Goal: Task Accomplishment & Management: Complete application form

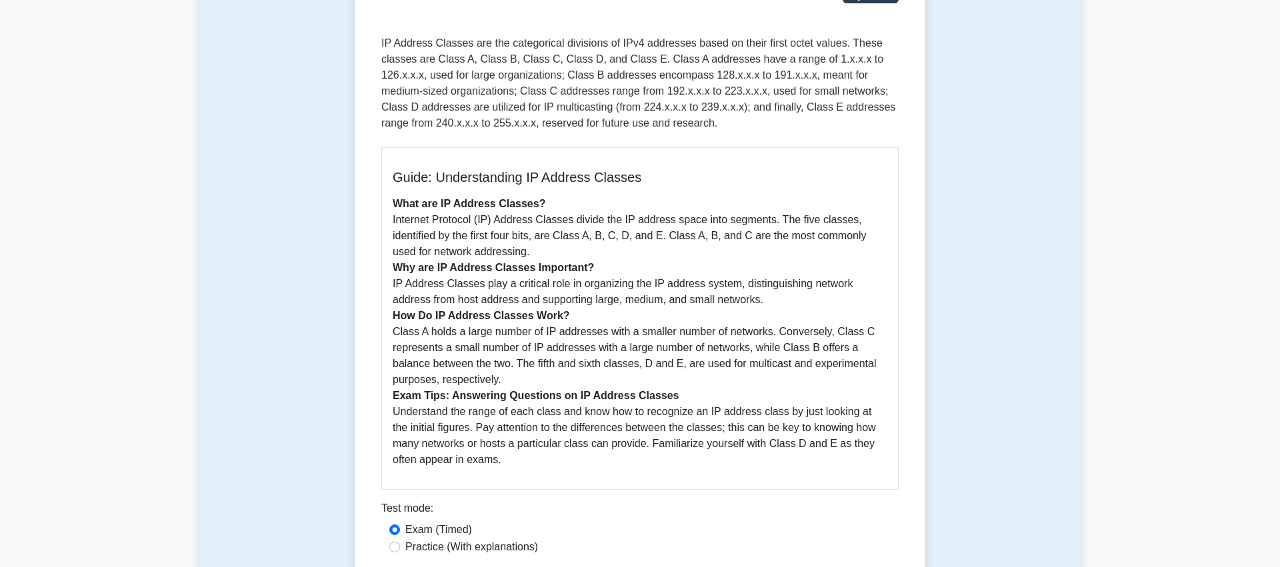
scroll to position [276, 0]
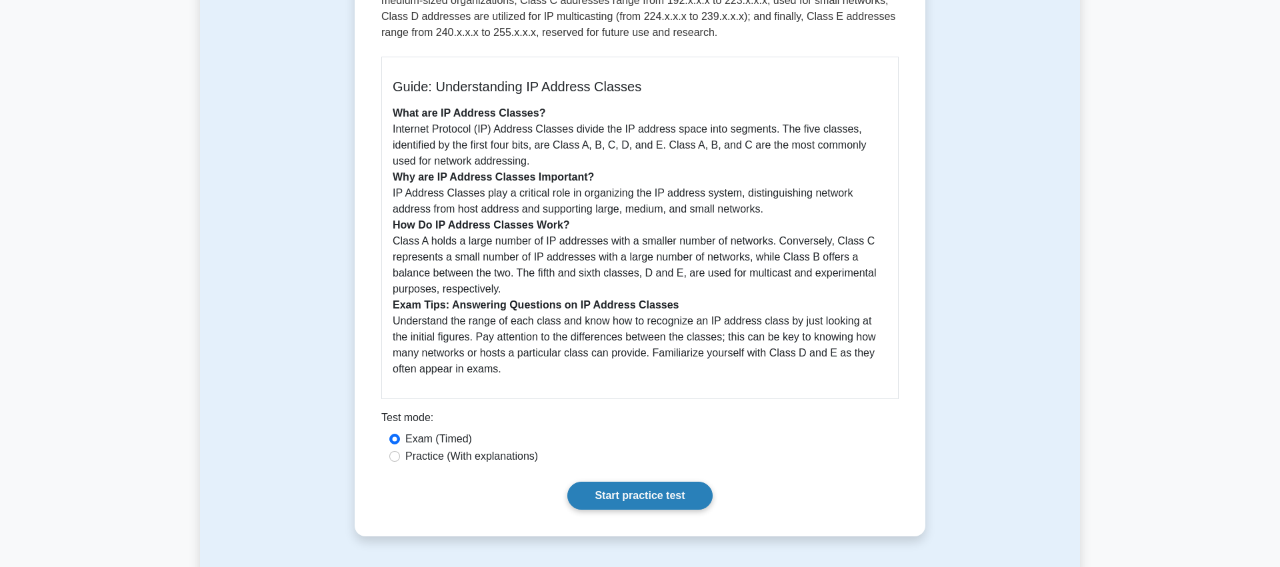
click at [645, 505] on link "Start practice test" at bounding box center [639, 496] width 145 height 28
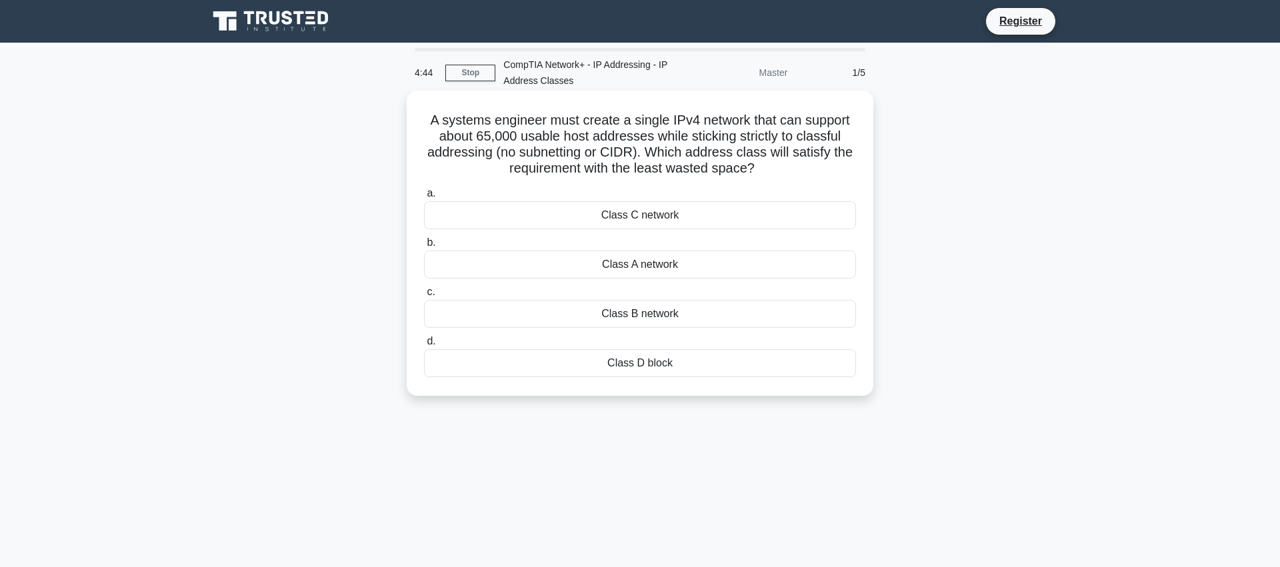
click at [628, 279] on div "Class A network" at bounding box center [640, 265] width 432 height 28
click at [424, 247] on input "b. Class A network" at bounding box center [424, 243] width 0 height 9
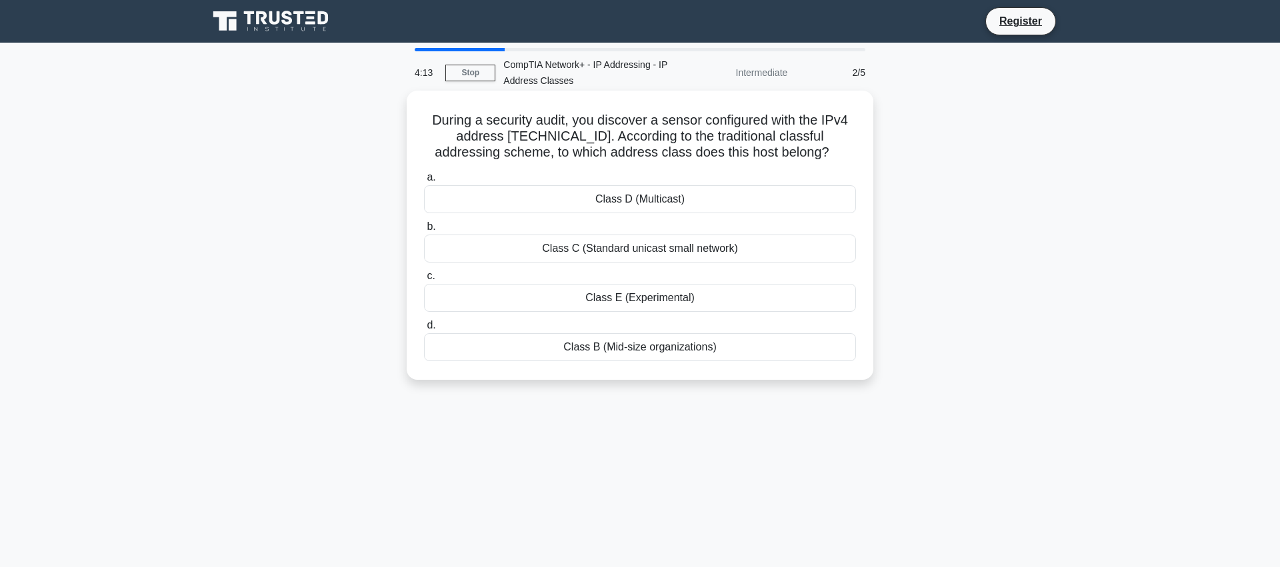
click at [661, 312] on div "Class E (Experimental)" at bounding box center [640, 298] width 432 height 28
click at [424, 281] on input "c. Class E (Experimental)" at bounding box center [424, 276] width 0 height 9
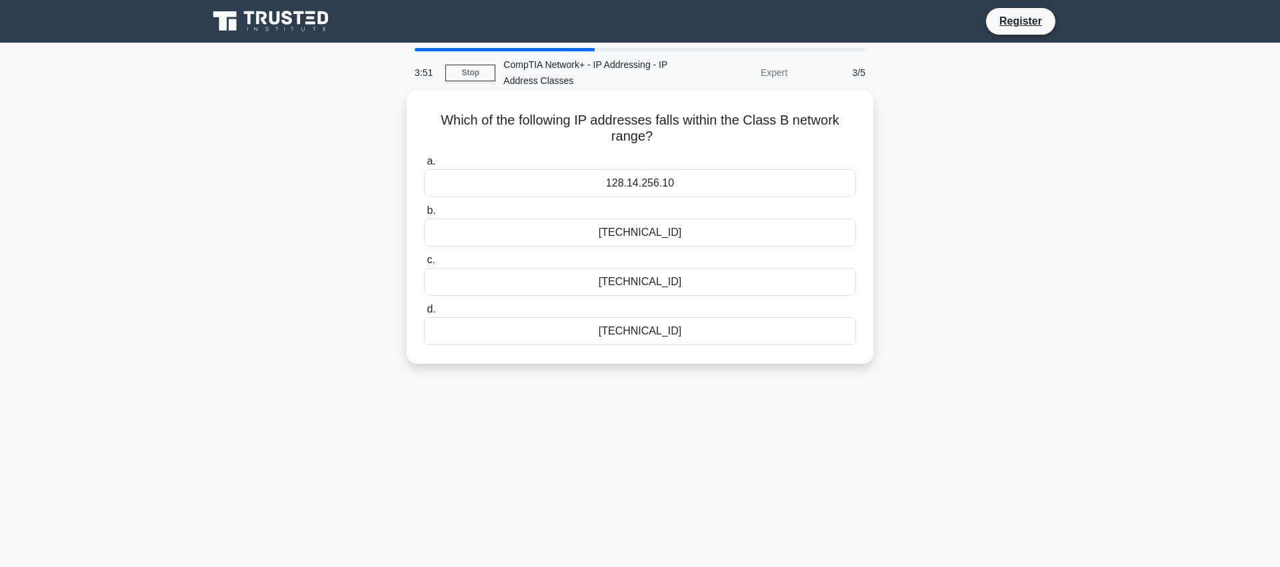
click at [595, 187] on div "128.14.256.10" at bounding box center [640, 183] width 432 height 28
click at [424, 166] on input "a. 128.14.256.10" at bounding box center [424, 161] width 0 height 9
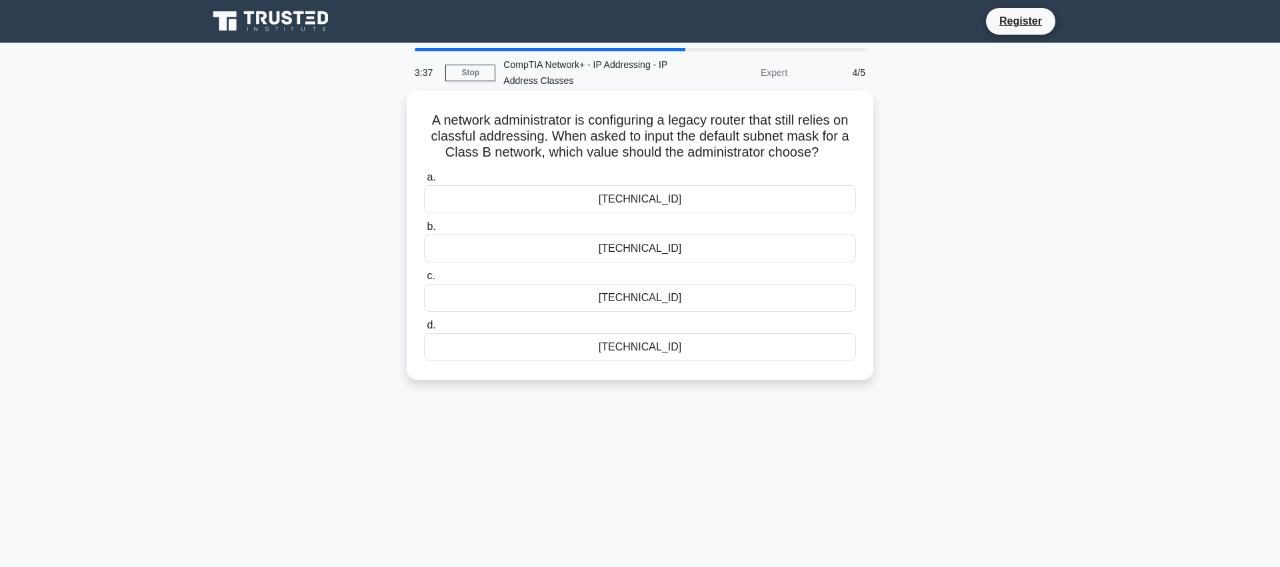
click at [698, 213] on div "255.240.0.0" at bounding box center [640, 199] width 432 height 28
click at [424, 182] on input "a. 255.240.0.0" at bounding box center [424, 177] width 0 height 9
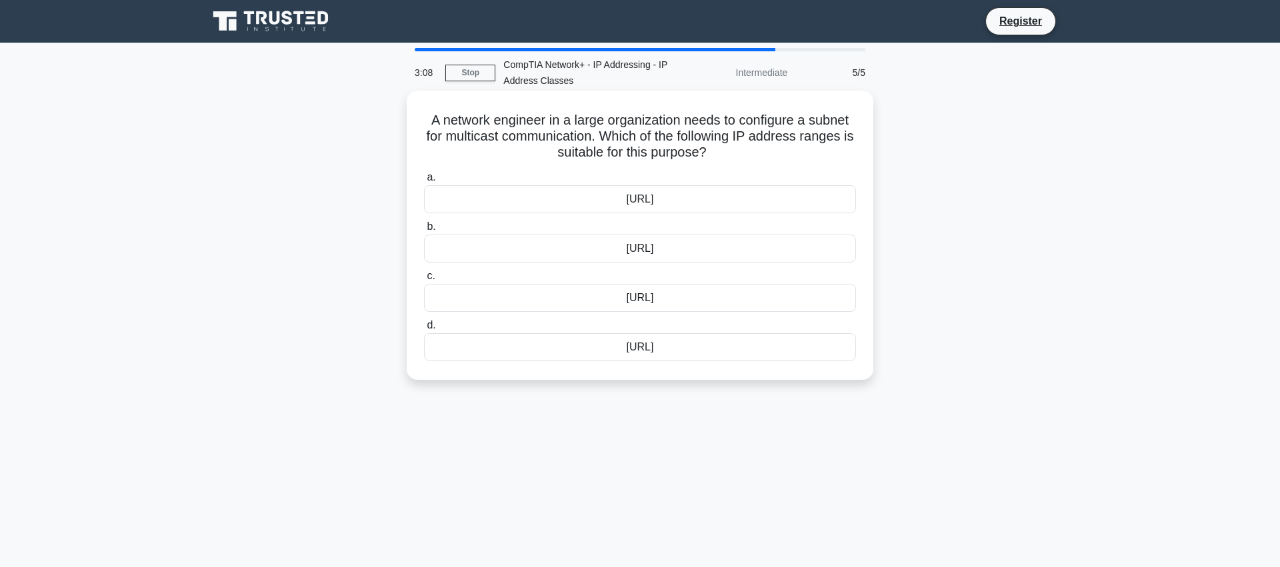
click at [682, 247] on div "224.0.0.0/4" at bounding box center [640, 249] width 432 height 28
click at [424, 231] on input "b. 224.0.0.0/4" at bounding box center [424, 227] width 0 height 9
radio input "true"
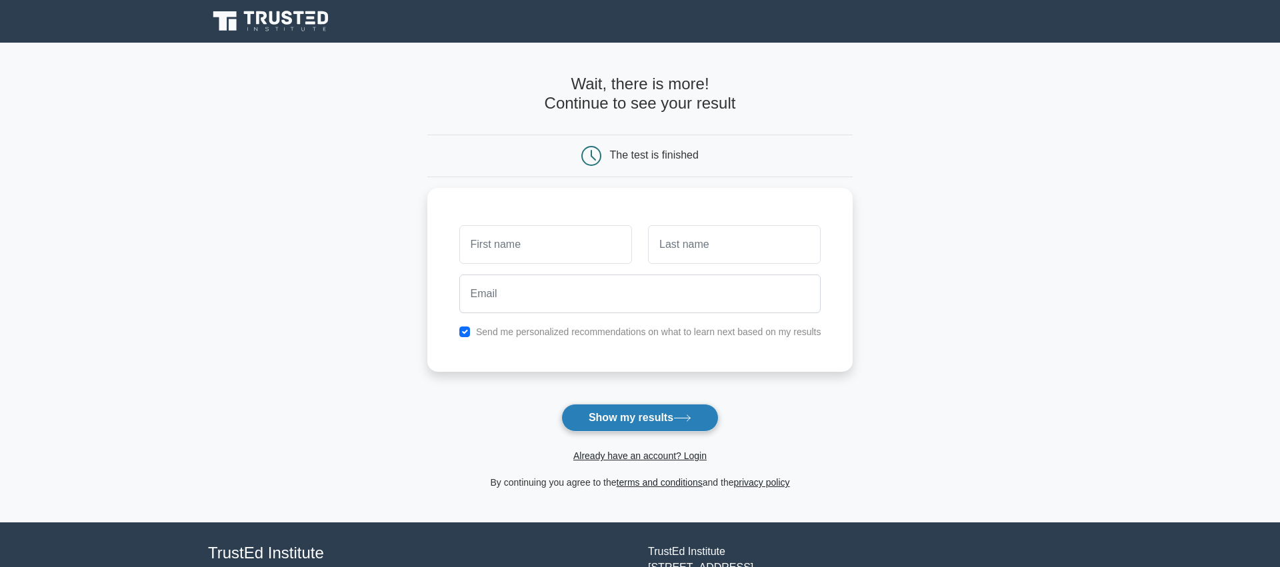
click at [622, 426] on button "Show my results" at bounding box center [639, 418] width 157 height 28
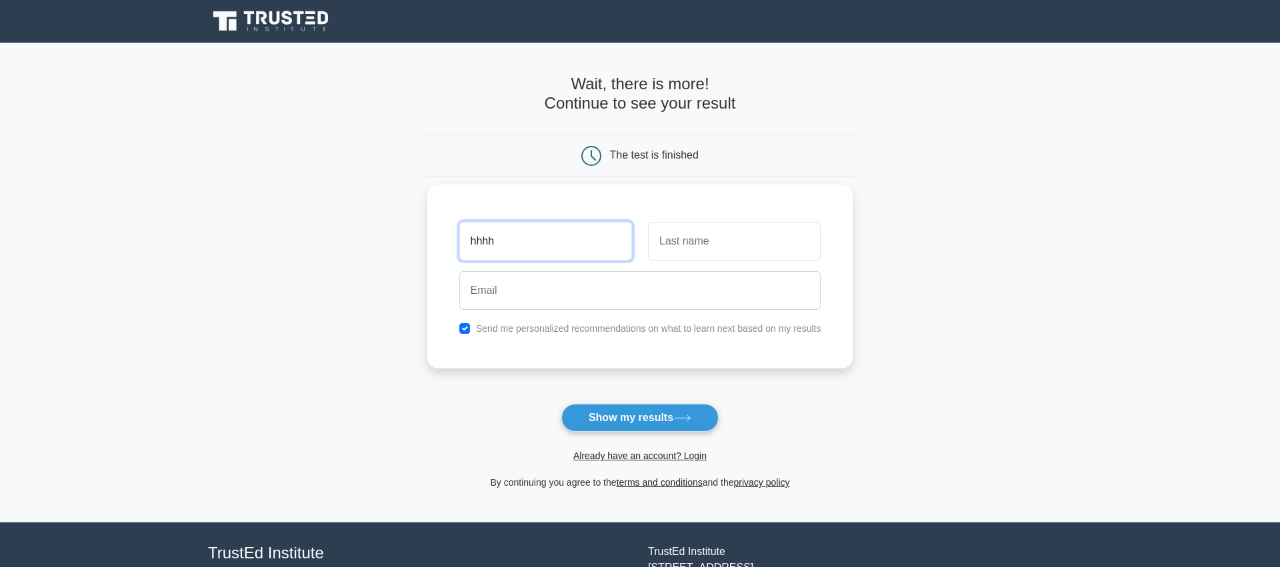
type input "hhhh"
type input "ffff"
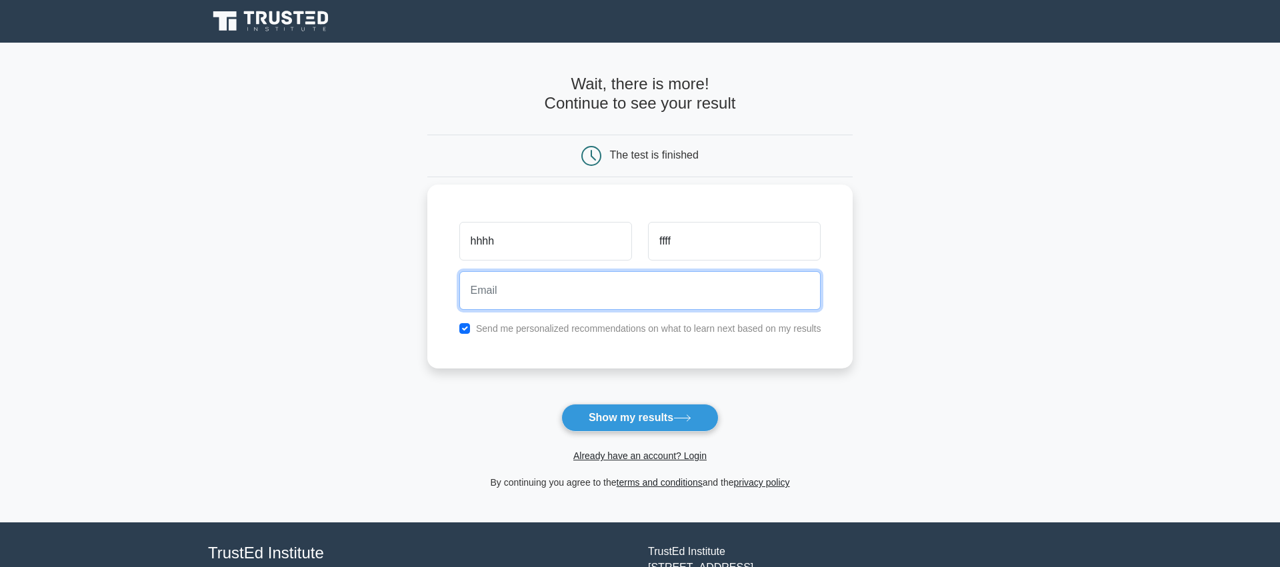
click at [489, 297] on input "email" at bounding box center [640, 290] width 362 height 39
type input "aaa@aaa.com"
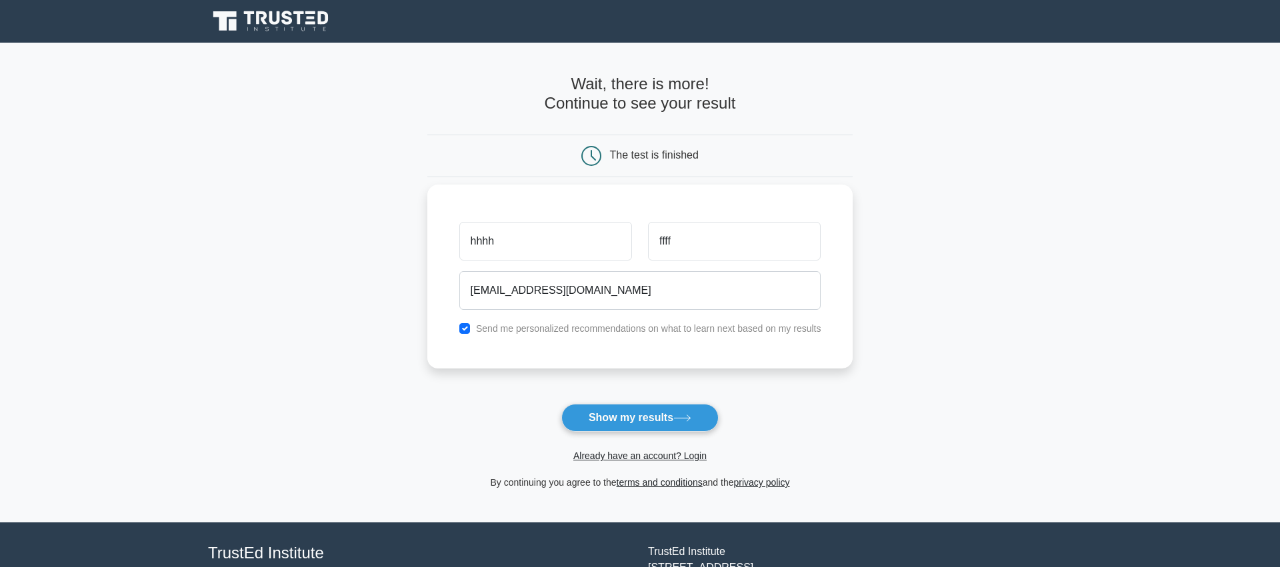
click at [534, 328] on label "Send me personalized recommendations on what to learn next based on my results" at bounding box center [648, 328] width 345 height 11
click at [459, 331] on input "checkbox" at bounding box center [464, 328] width 11 height 11
checkbox input "false"
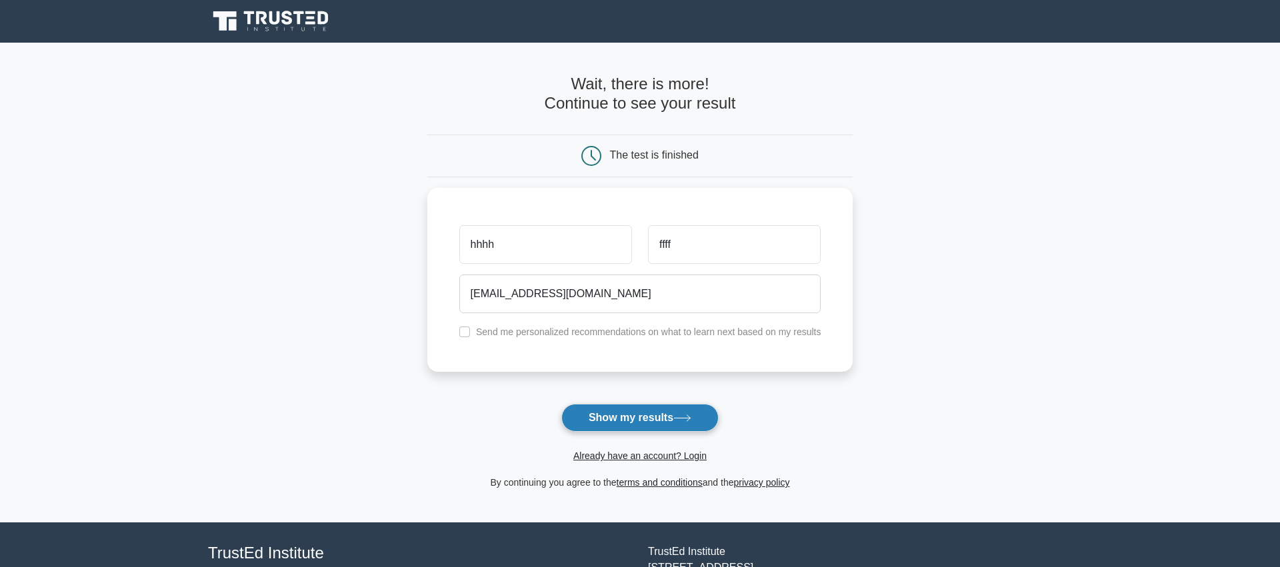
click at [666, 416] on button "Show my results" at bounding box center [639, 418] width 157 height 28
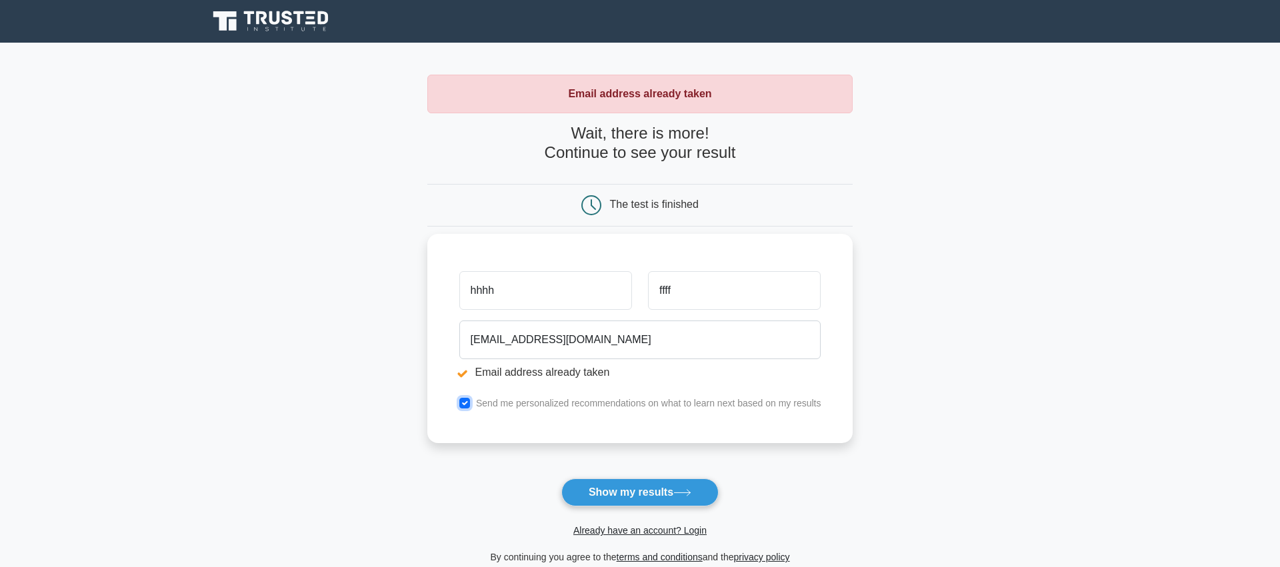
click at [459, 404] on input "checkbox" at bounding box center [464, 403] width 11 height 11
checkbox input "false"
click at [621, 493] on button "Show my results" at bounding box center [639, 493] width 157 height 28
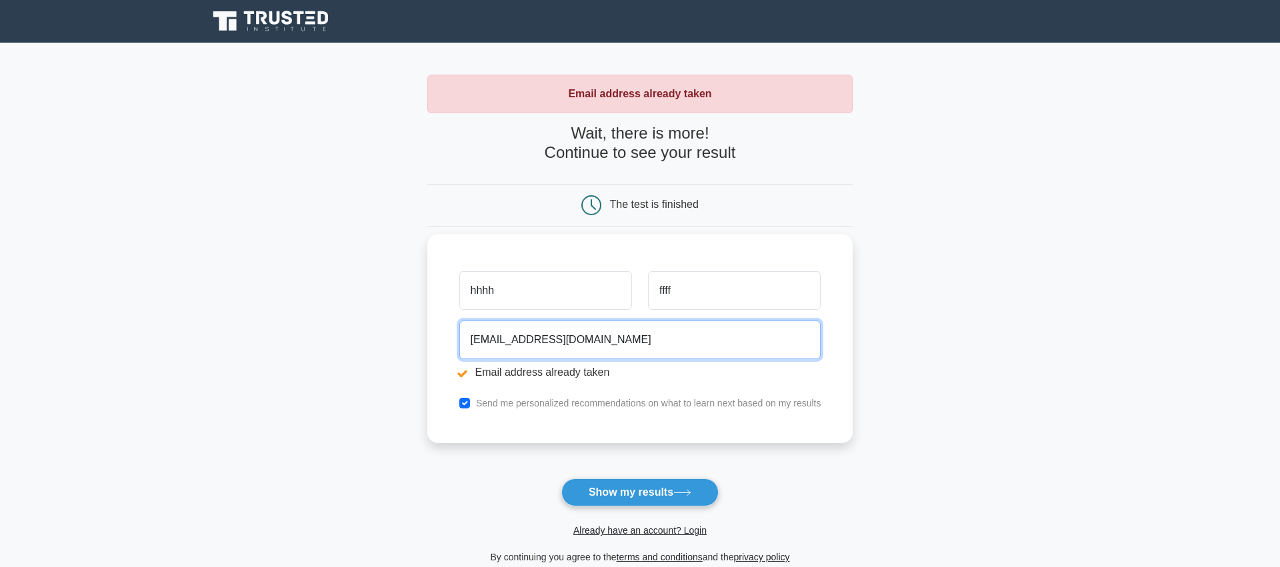
click at [498, 343] on input "[EMAIL_ADDRESS][DOMAIN_NAME]" at bounding box center [640, 340] width 362 height 39
